Goal: Task Accomplishment & Management: Use online tool/utility

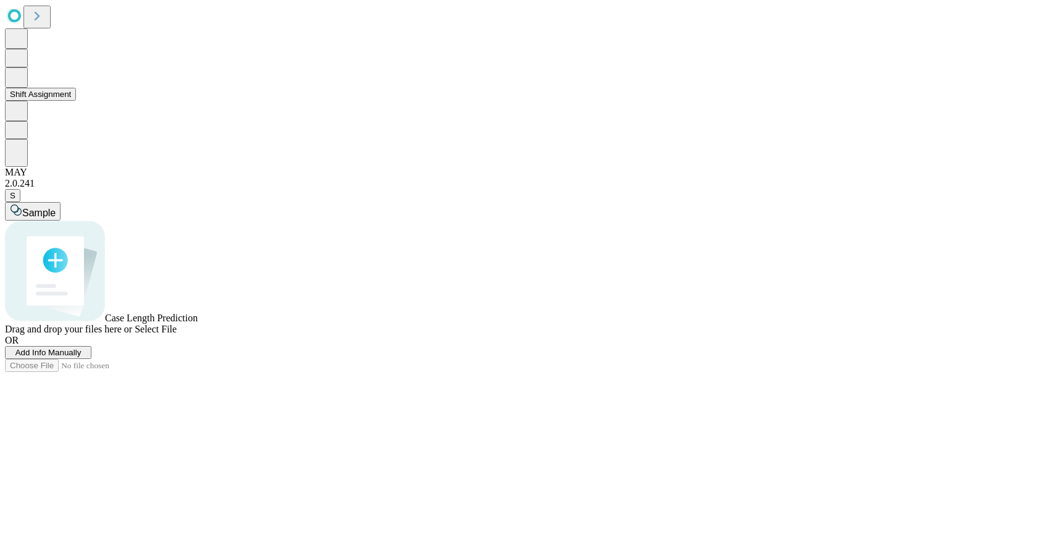
click at [62, 101] on button "Shift Assignment" at bounding box center [40, 94] width 71 height 13
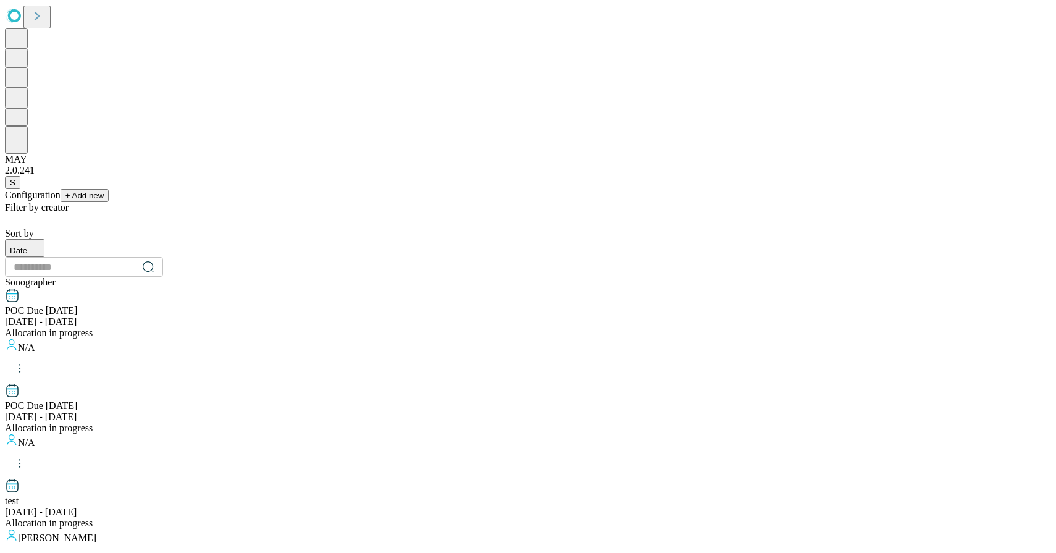
scroll to position [1222, 0]
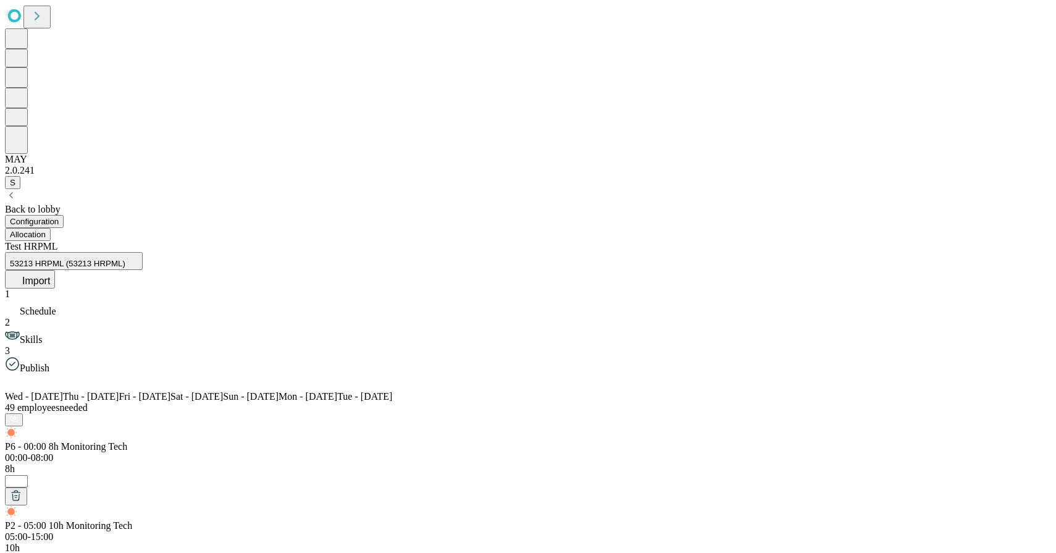
click at [51, 228] on button "Allocation" at bounding box center [28, 234] width 46 height 13
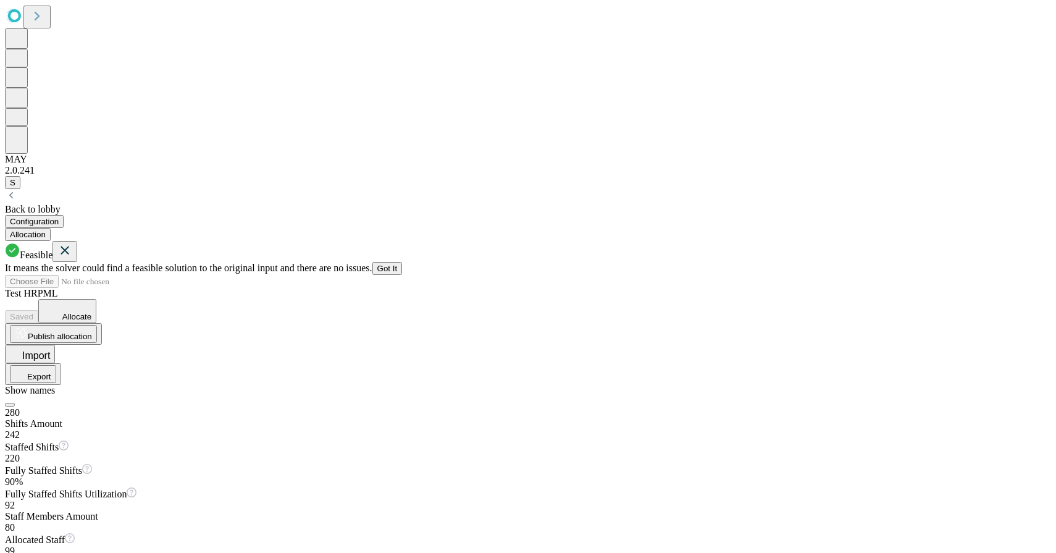
click at [69, 246] on icon at bounding box center [65, 250] width 8 height 8
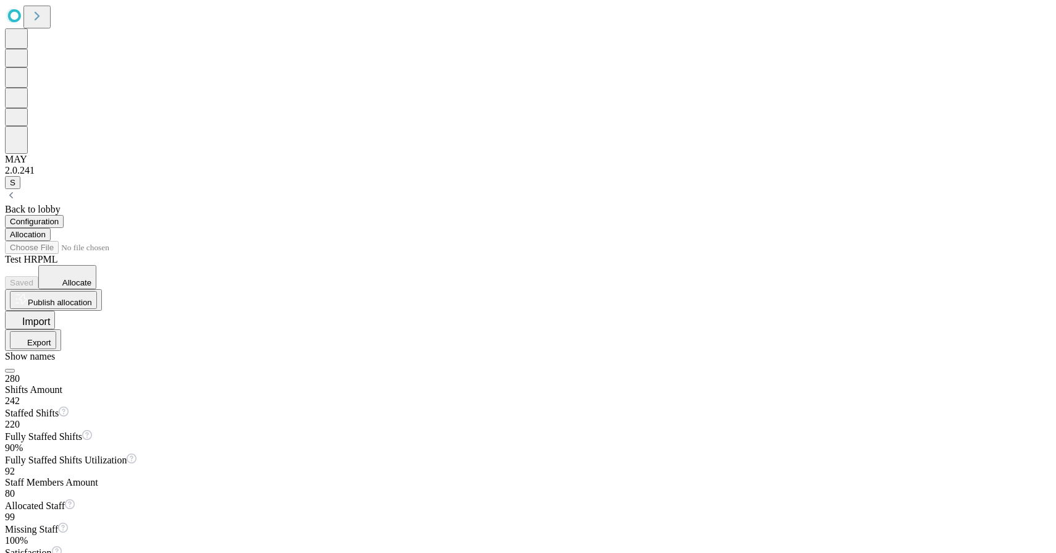
click at [91, 278] on span "Allocate" at bounding box center [76, 282] width 29 height 9
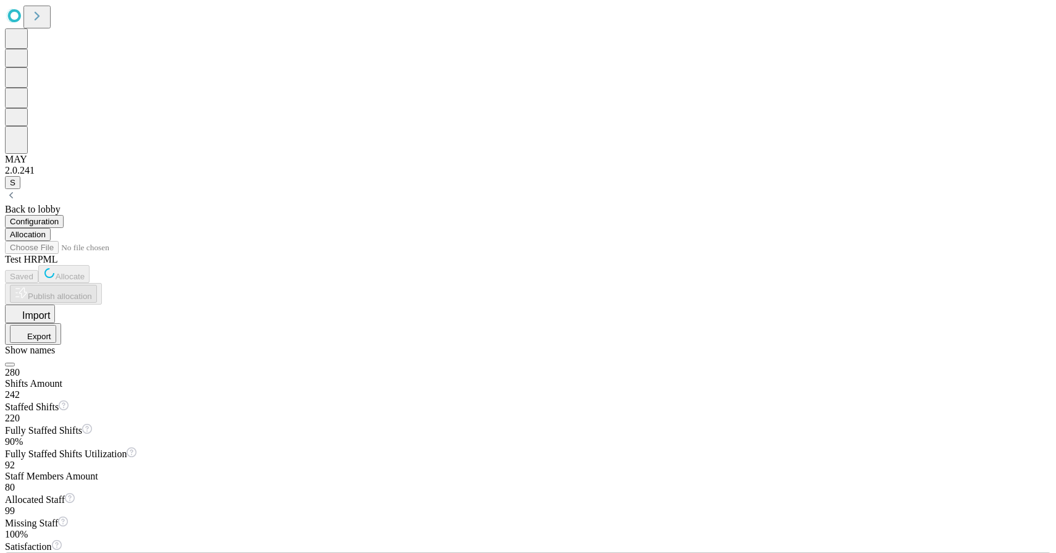
click at [85, 272] on span "Allocate" at bounding box center [70, 276] width 29 height 9
click at [56, 267] on icon at bounding box center [49, 273] width 12 height 12
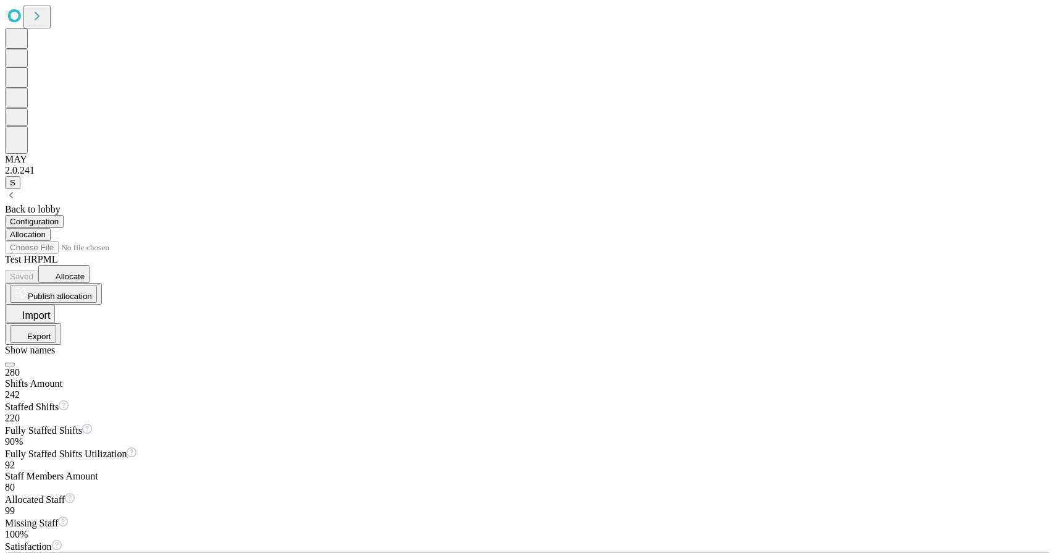
click at [85, 272] on span "Allocate" at bounding box center [70, 276] width 29 height 9
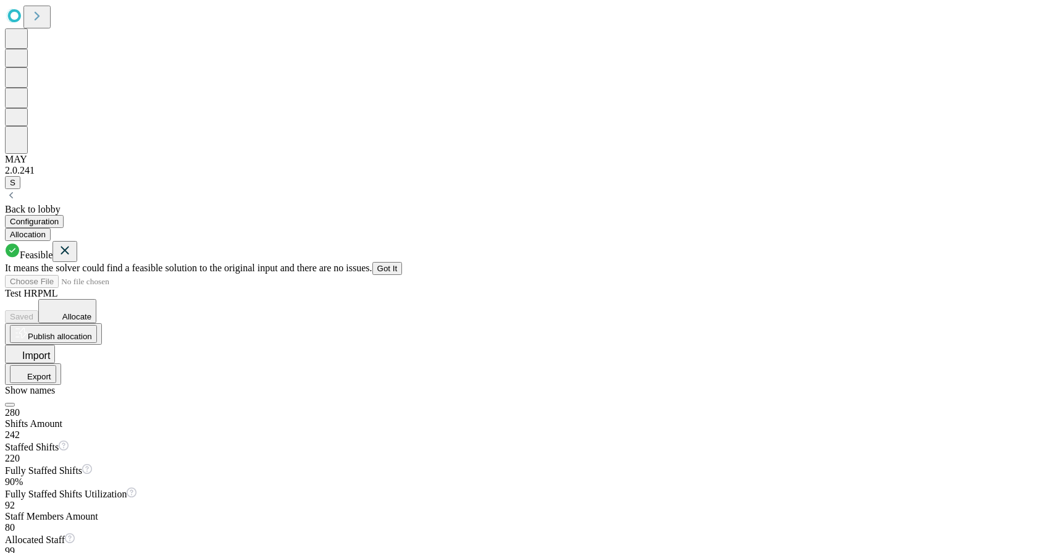
click at [1015, 241] on div "Feasible" at bounding box center [528, 251] width 1046 height 21
click at [72, 243] on icon at bounding box center [64, 250] width 15 height 15
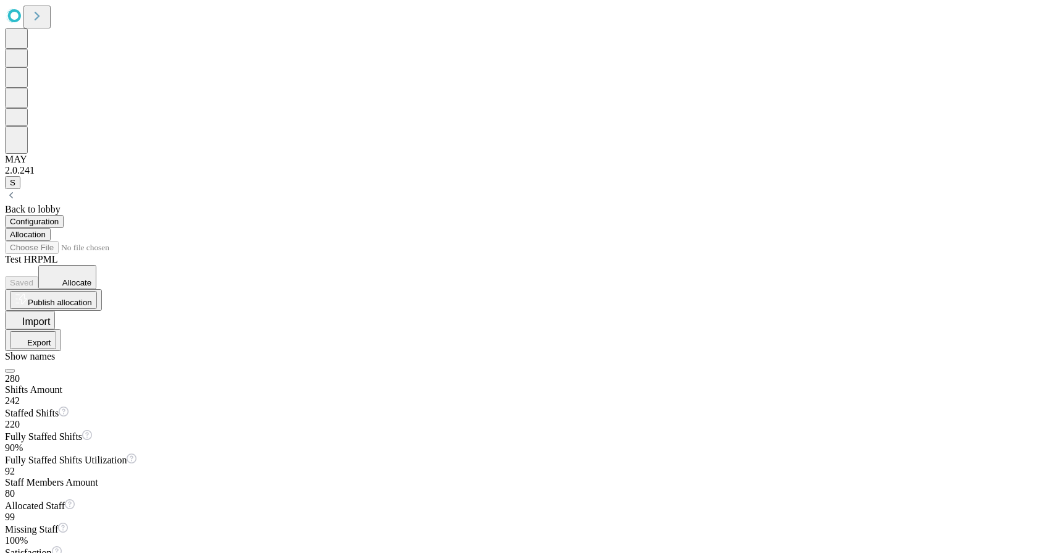
click at [91, 278] on span "Allocate" at bounding box center [76, 282] width 29 height 9
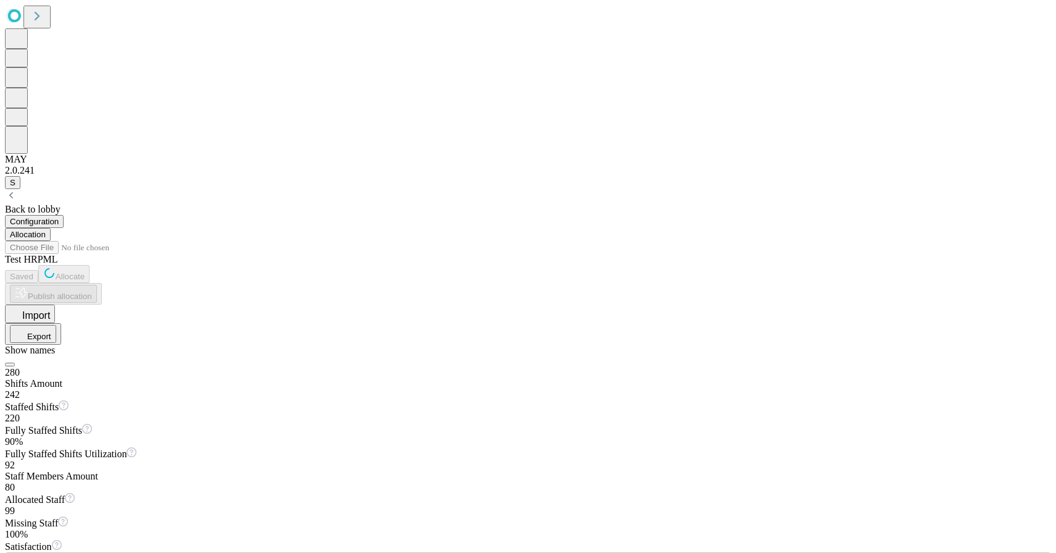
click at [83, 204] on div "Back to lobby" at bounding box center [528, 209] width 1046 height 11
